Goal: Task Accomplishment & Management: Manage account settings

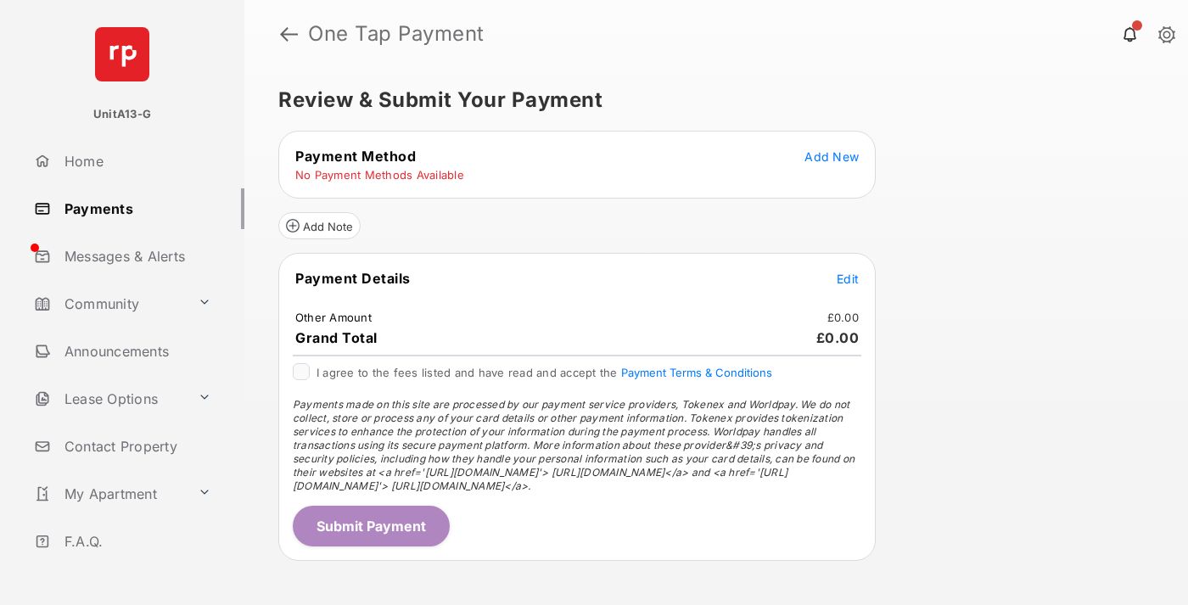
click at [831, 156] on span "Add New" at bounding box center [831, 156] width 54 height 14
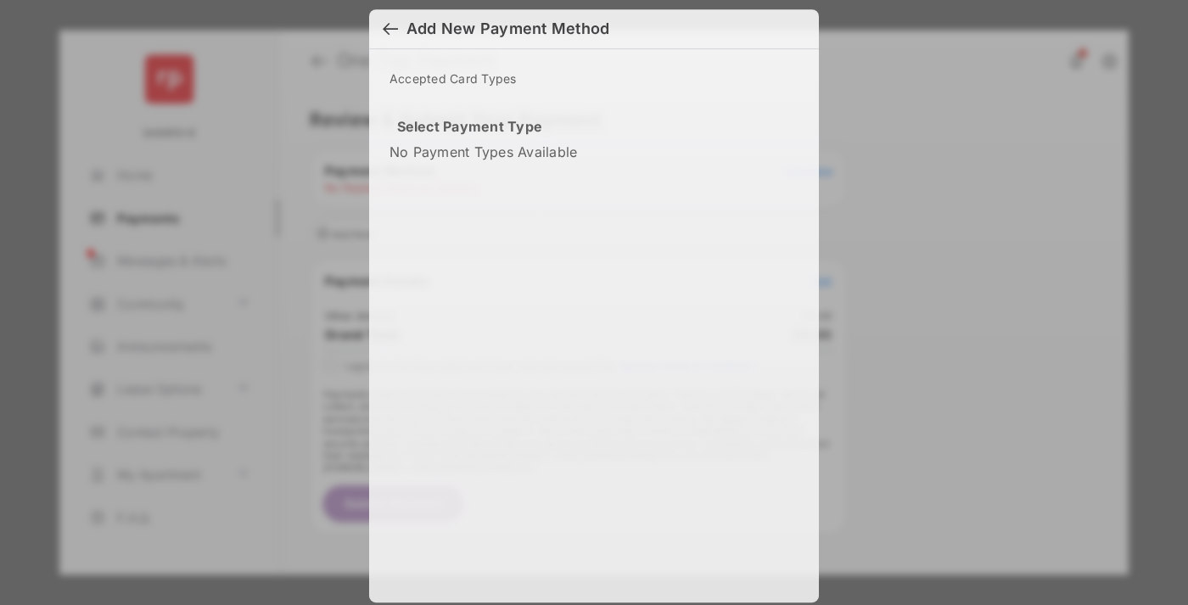
scroll to position [14, 0]
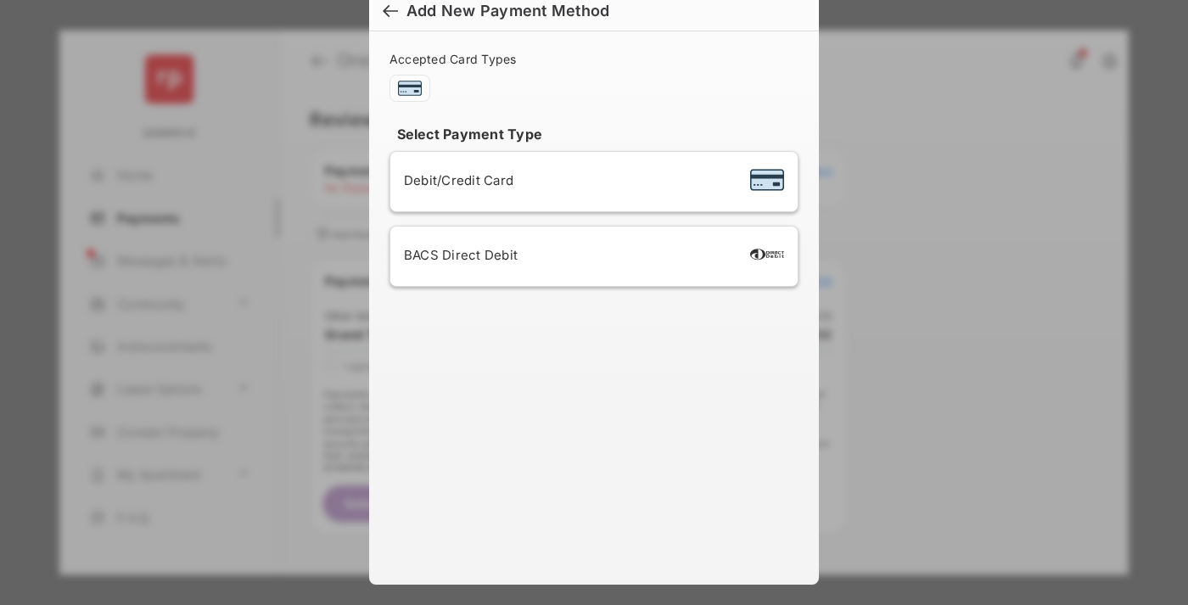
click at [591, 256] on div "BACS Direct Debit" at bounding box center [594, 256] width 380 height 32
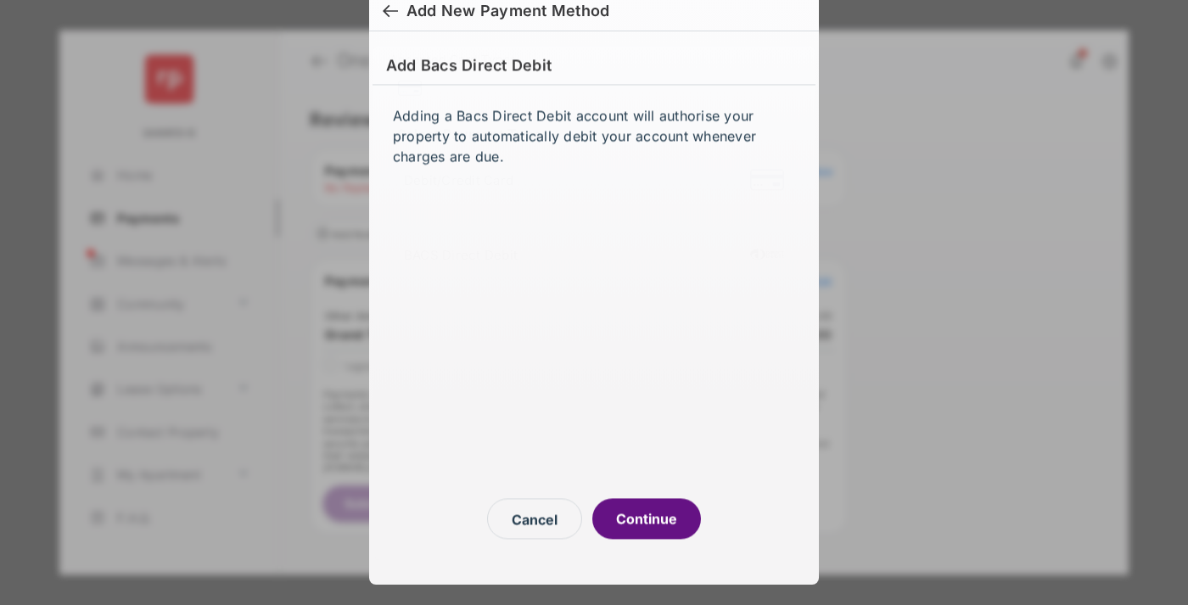
click at [647, 518] on button "Continue" at bounding box center [646, 519] width 109 height 41
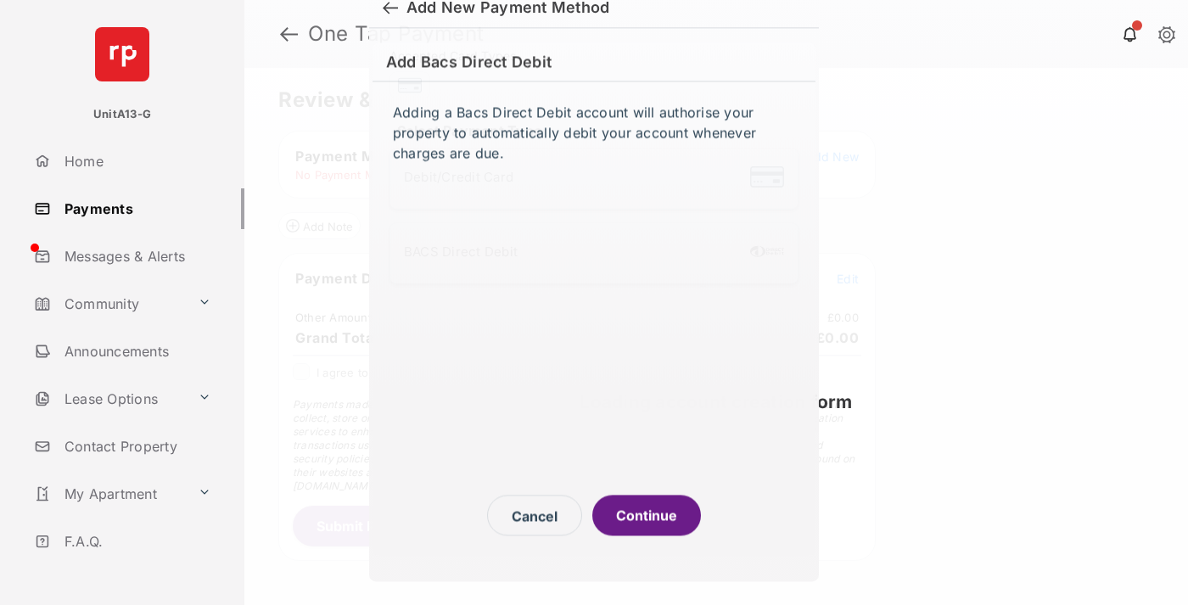
scroll to position [6, 0]
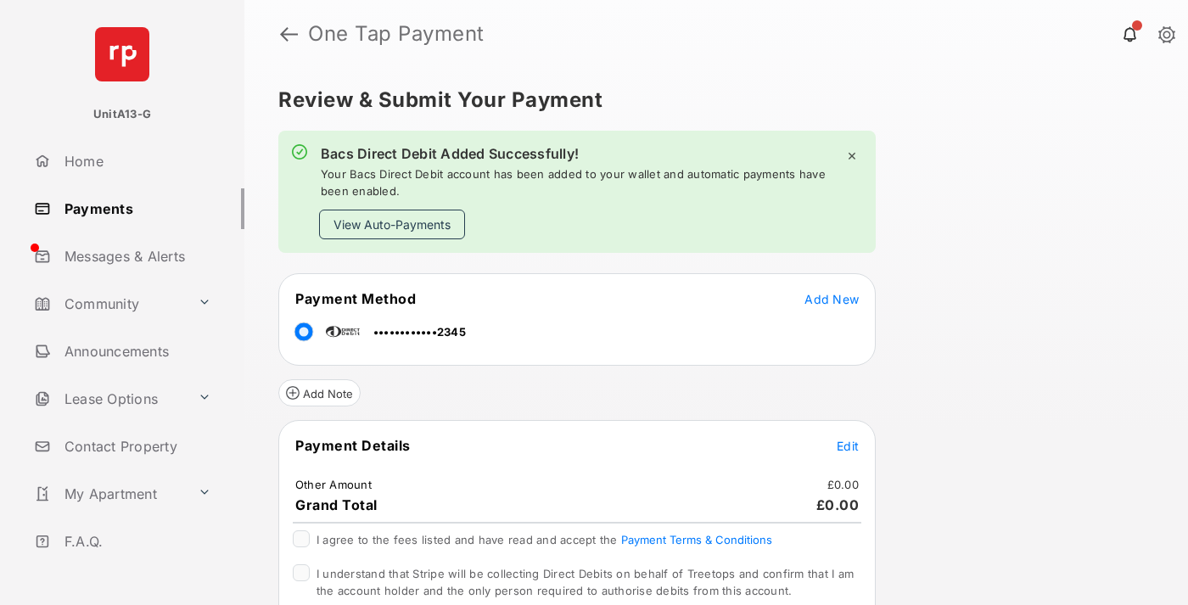
click at [132, 208] on link "Payments" at bounding box center [135, 208] width 217 height 41
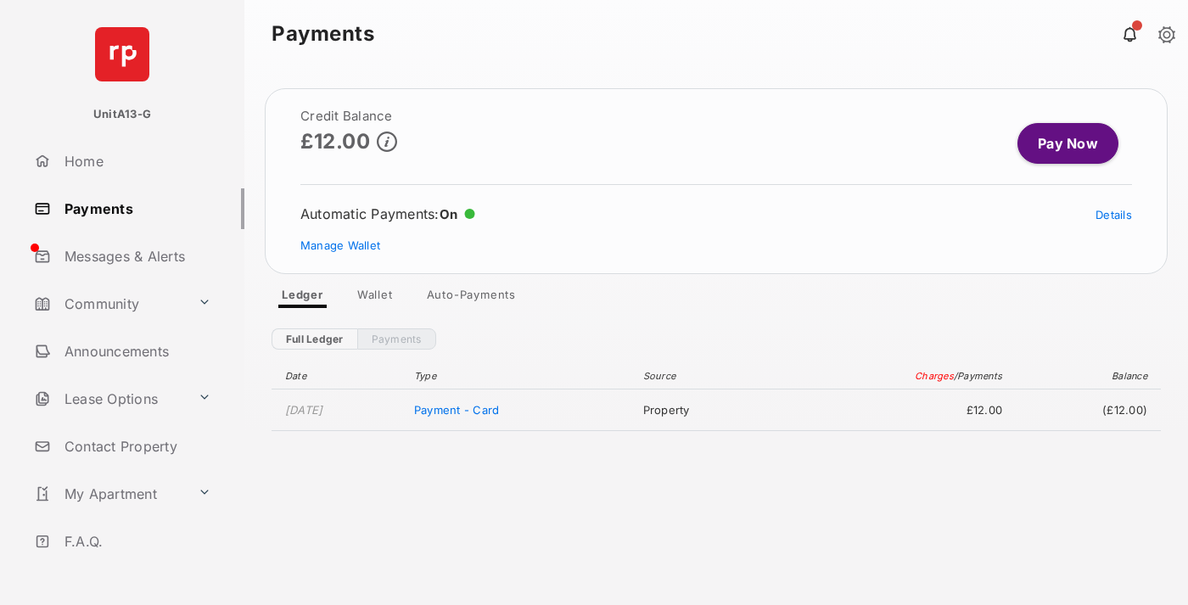
click at [340, 245] on link "Manage Wallet" at bounding box center [340, 245] width 80 height 14
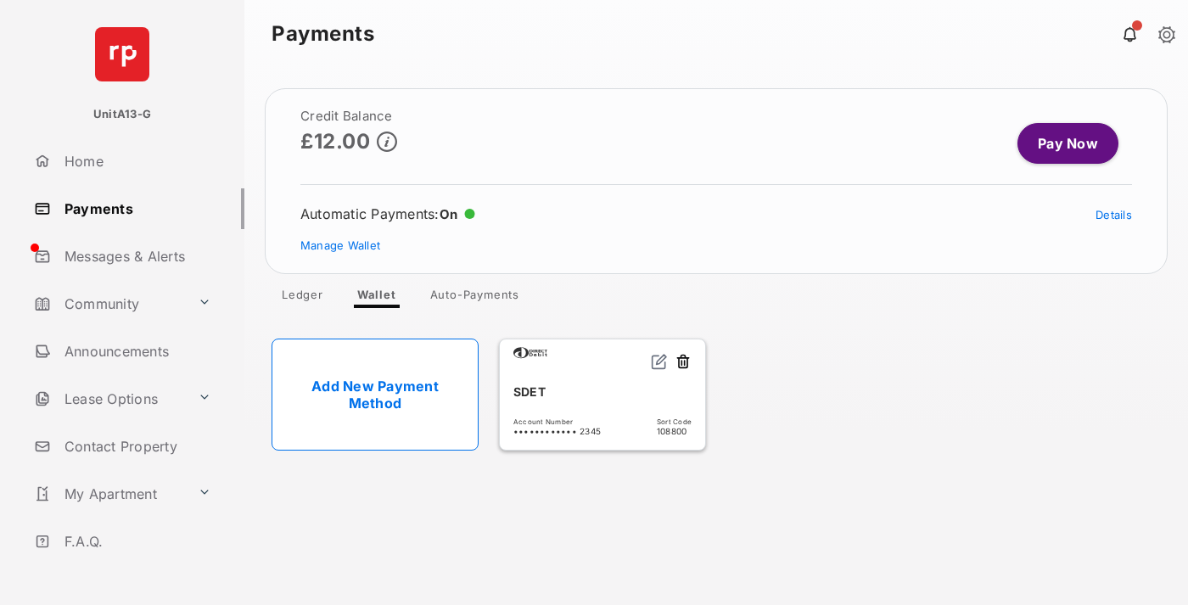
click at [1113, 215] on link "Details" at bounding box center [1113, 215] width 36 height 14
